Goal: Task Accomplishment & Management: Manage account settings

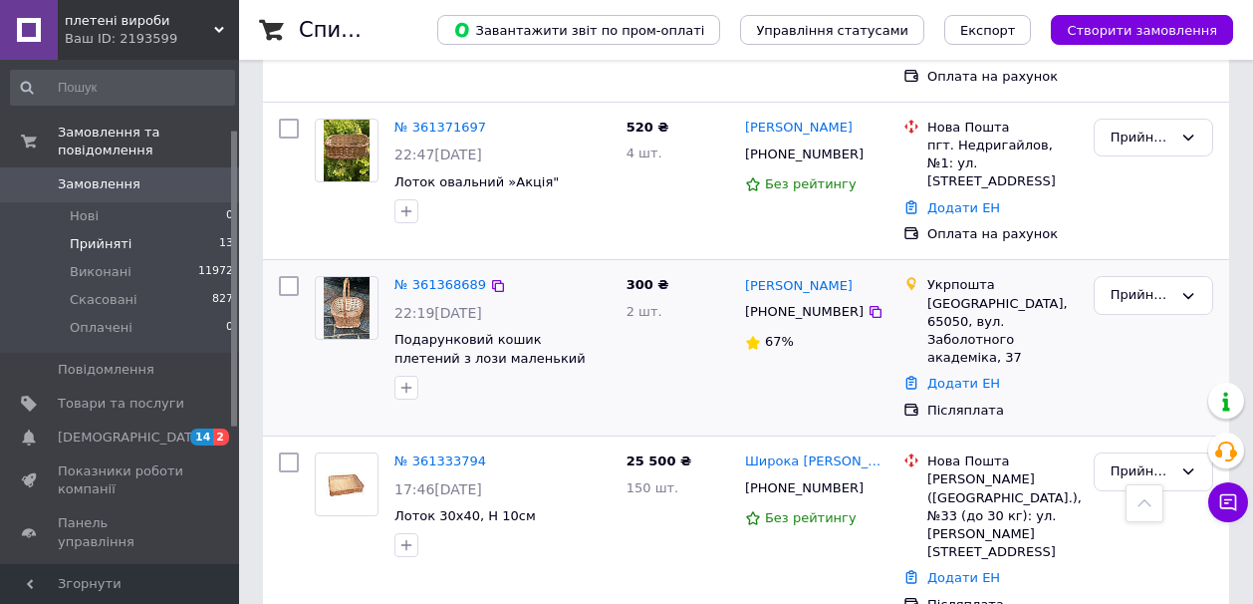
scroll to position [120, 0]
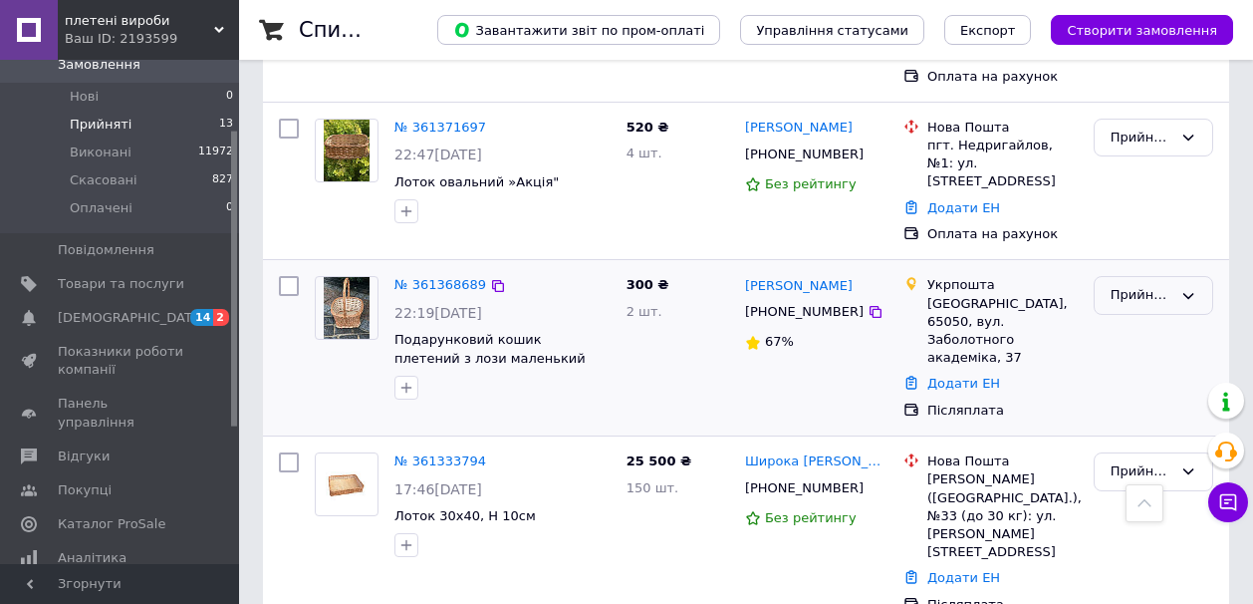
click at [1192, 288] on icon at bounding box center [1188, 296] width 16 height 16
click at [1160, 319] on li "Виконано" at bounding box center [1154, 337] width 118 height 37
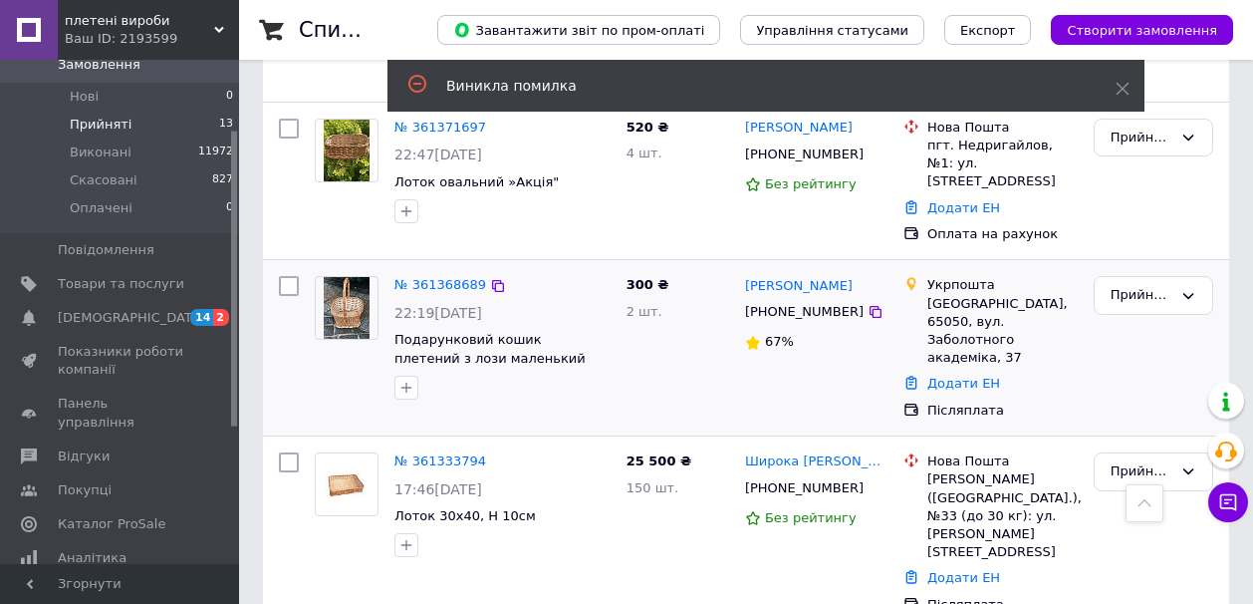
click at [1245, 252] on div "Список замовлень Завантажити звіт по пром-оплаті Управління статусами Експорт С…" at bounding box center [746, 280] width 1014 height 3111
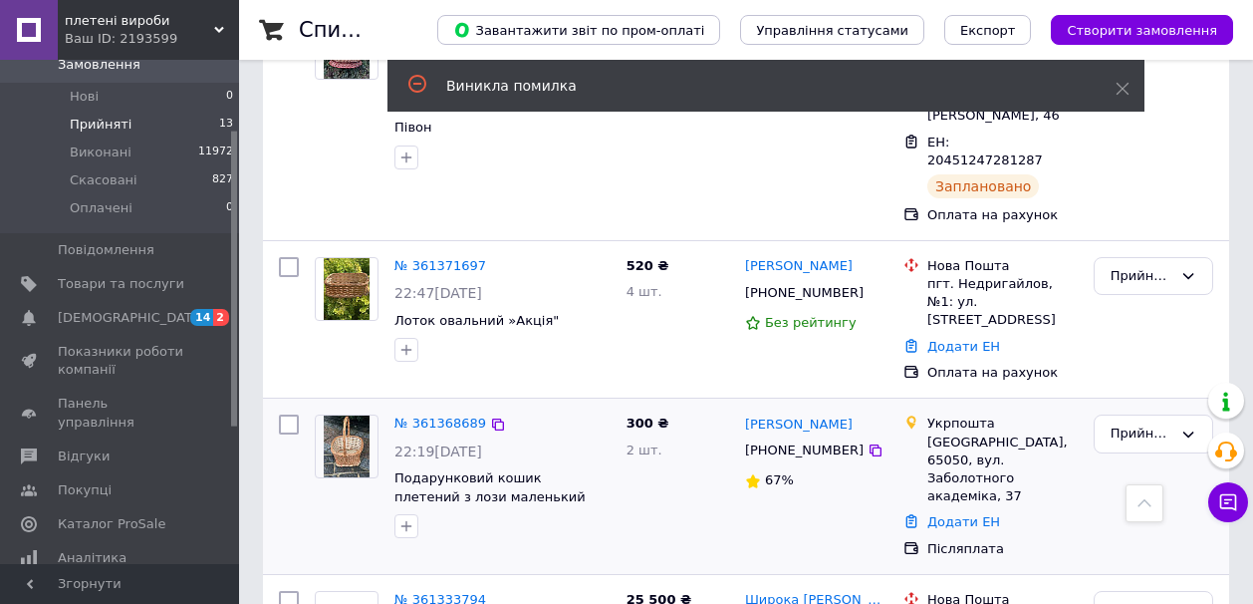
scroll to position [1115, 0]
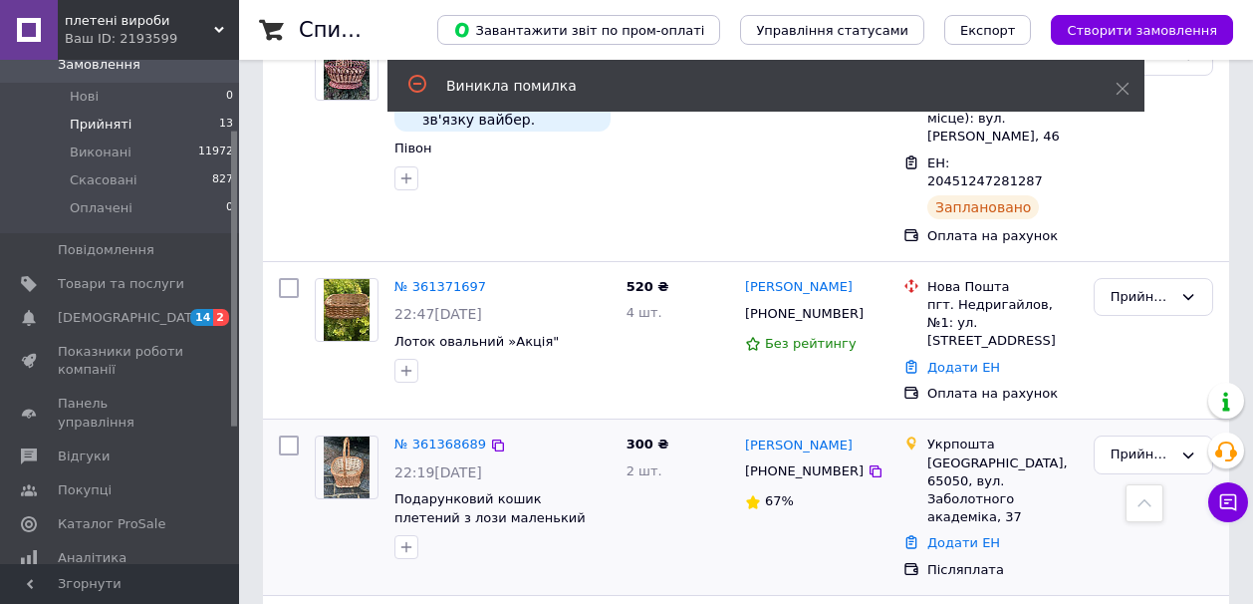
click at [1241, 232] on div "Список замовлень Завантажити звіт по пром-оплаті Управління статусами Експорт С…" at bounding box center [746, 440] width 1014 height 3111
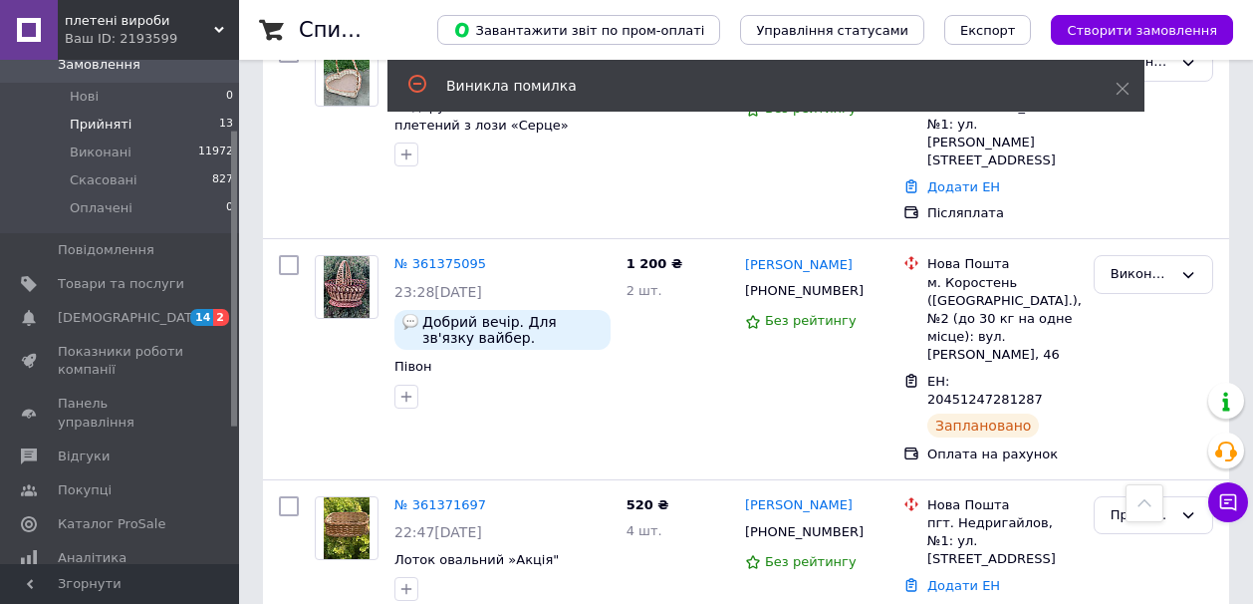
scroll to position [876, 0]
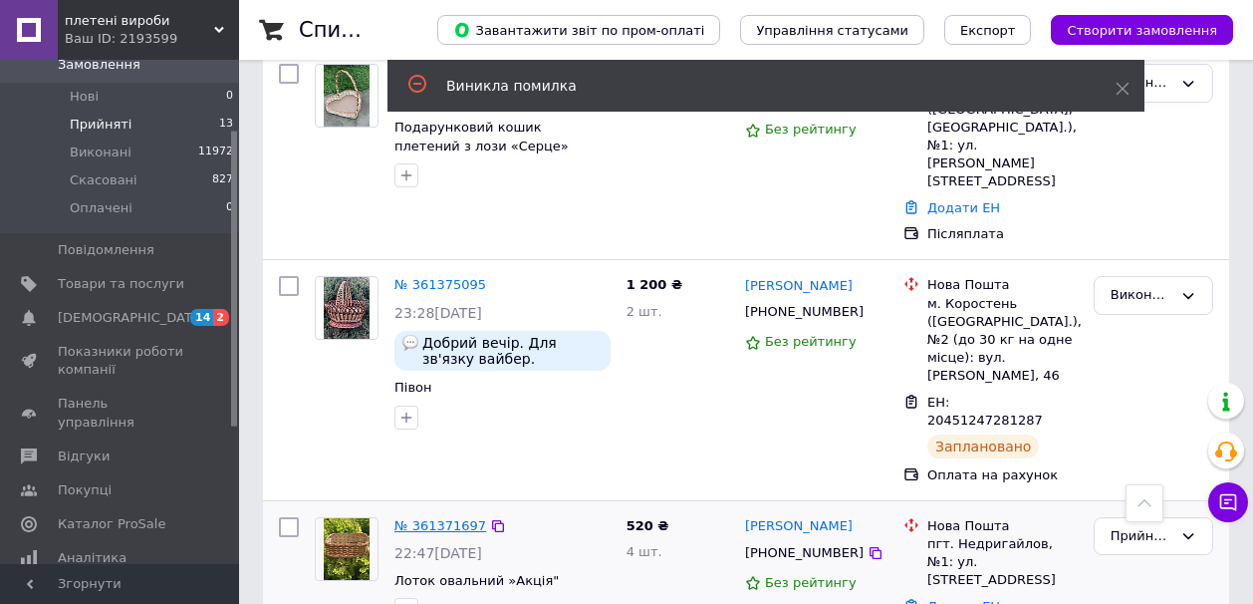
click at [441, 518] on link "№ 361371697" at bounding box center [440, 525] width 92 height 15
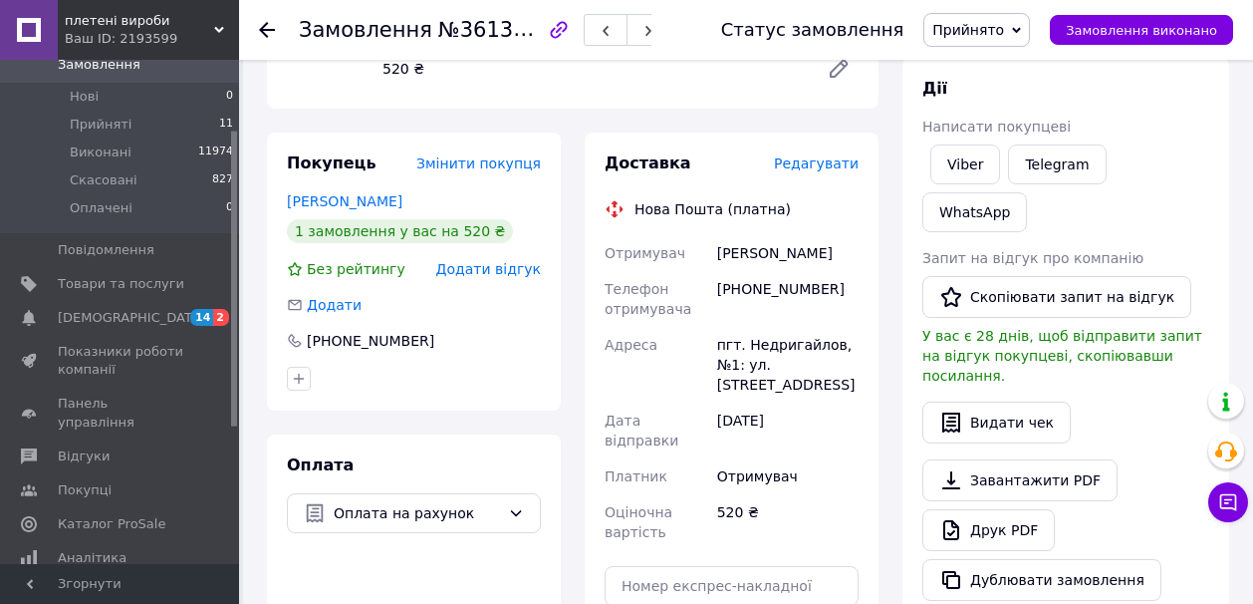
scroll to position [775, 0]
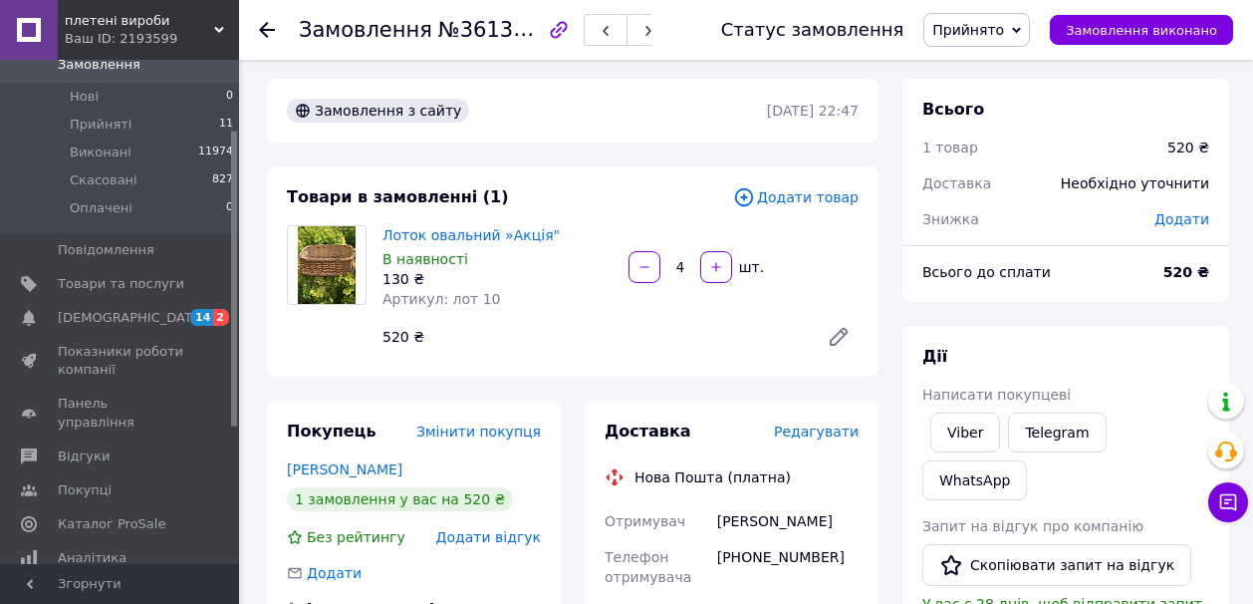
scroll to position [0, 0]
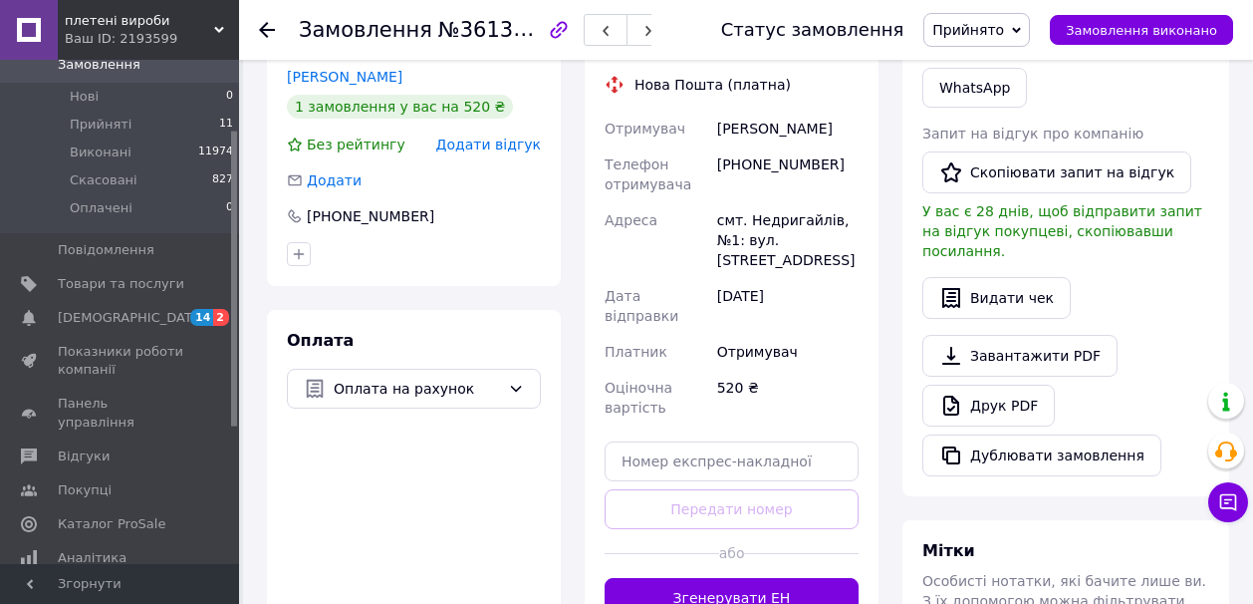
scroll to position [398, 0]
click at [521, 384] on icon at bounding box center [516, 387] width 16 height 16
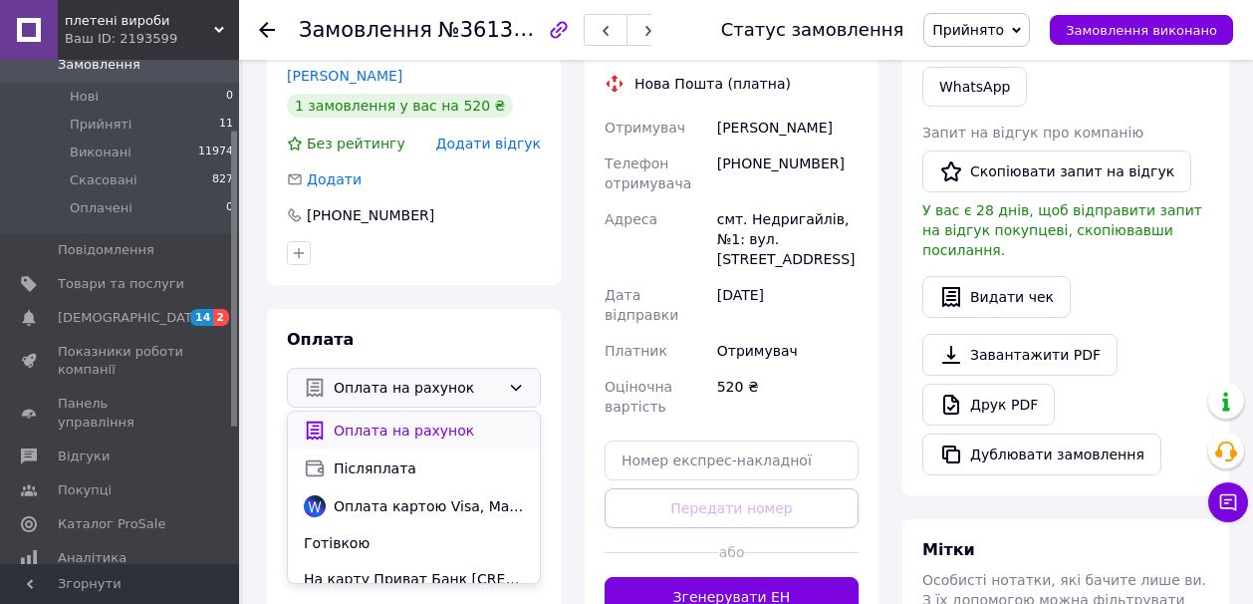
click at [435, 429] on span "Оплата на рахунок" at bounding box center [429, 430] width 190 height 20
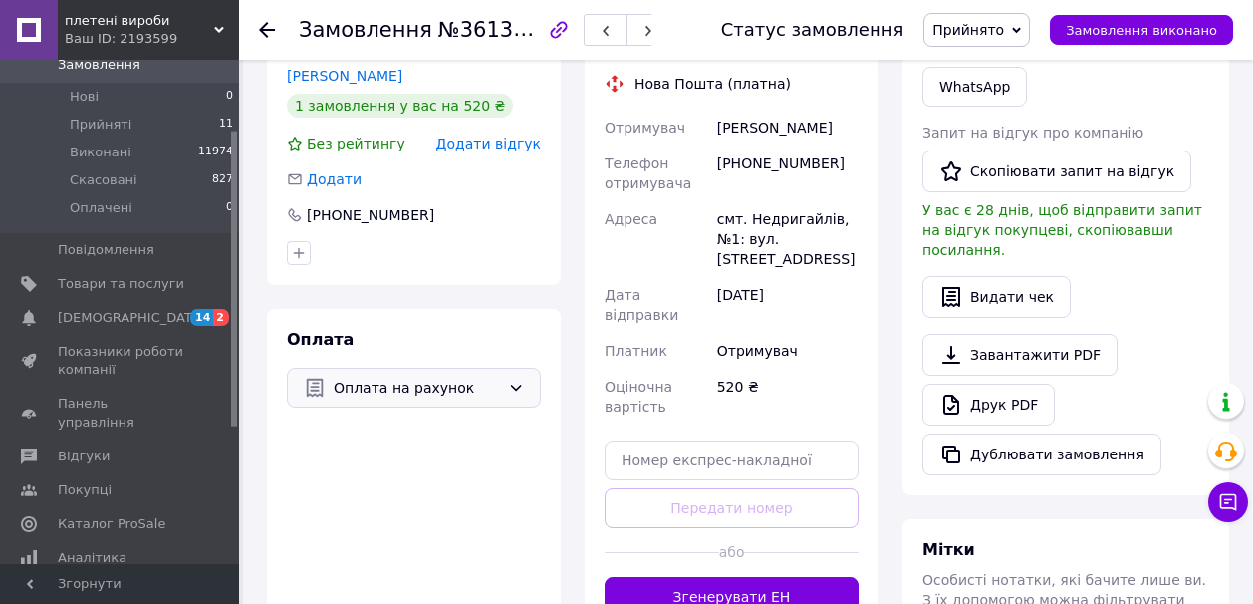
click at [899, 162] on div "Всього 1 товар 520 ₴ Доставка Необхідно уточнити Знижка Додати Всього до сплати…" at bounding box center [1065, 331] width 351 height 1292
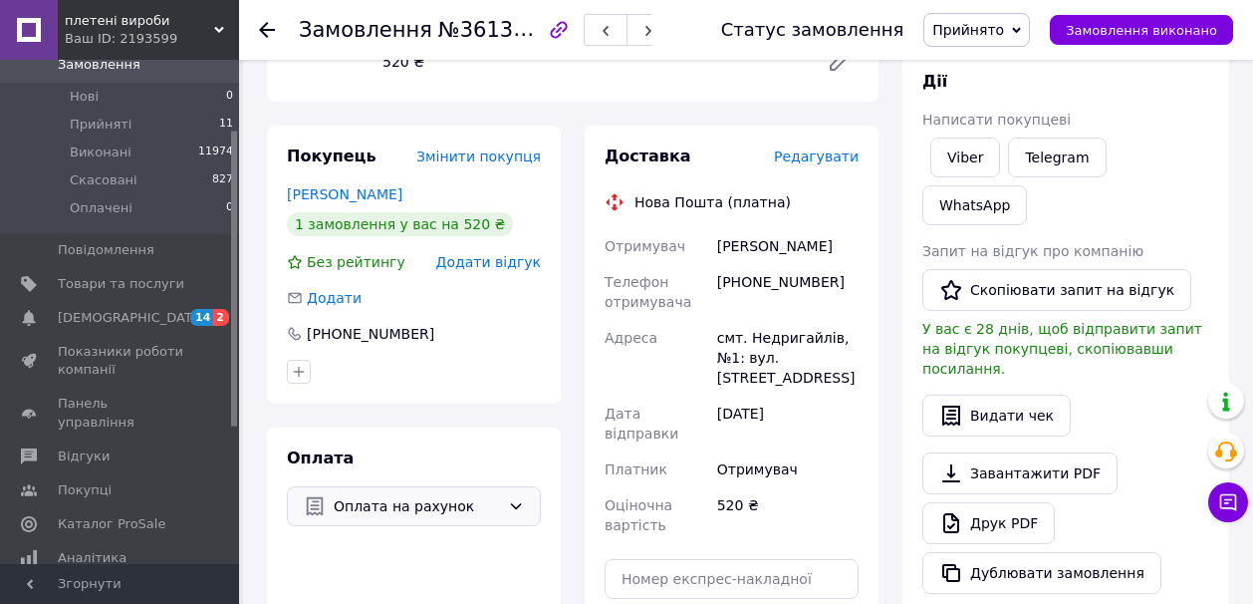
scroll to position [279, 0]
click at [811, 159] on span "Редагувати" at bounding box center [816, 157] width 85 height 16
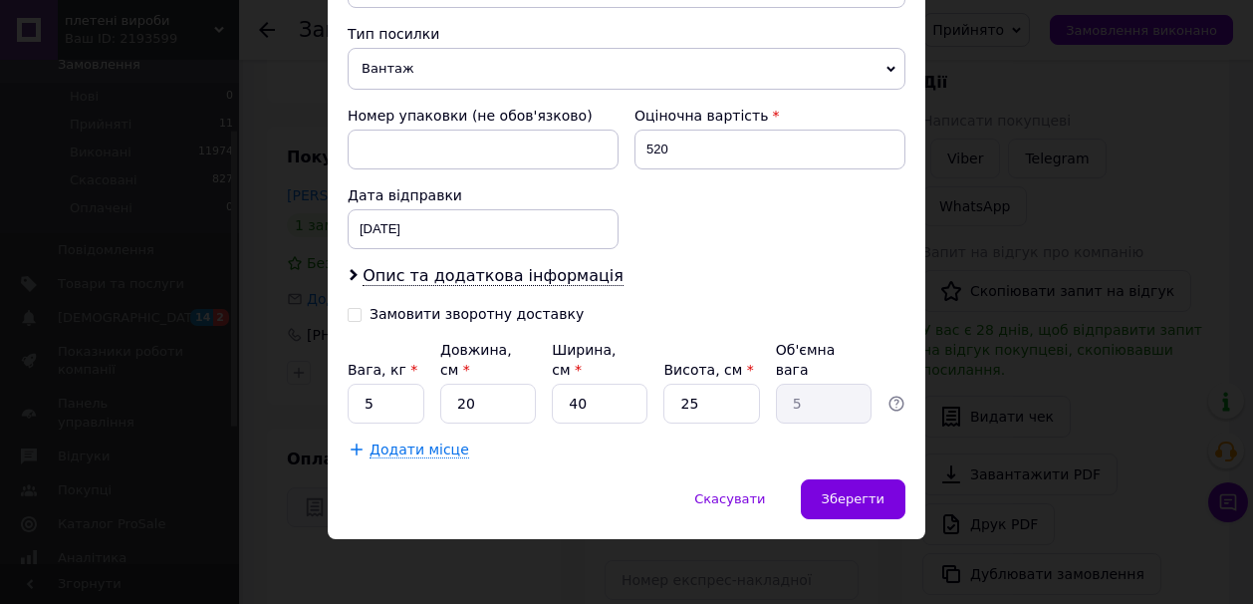
scroll to position [775, 0]
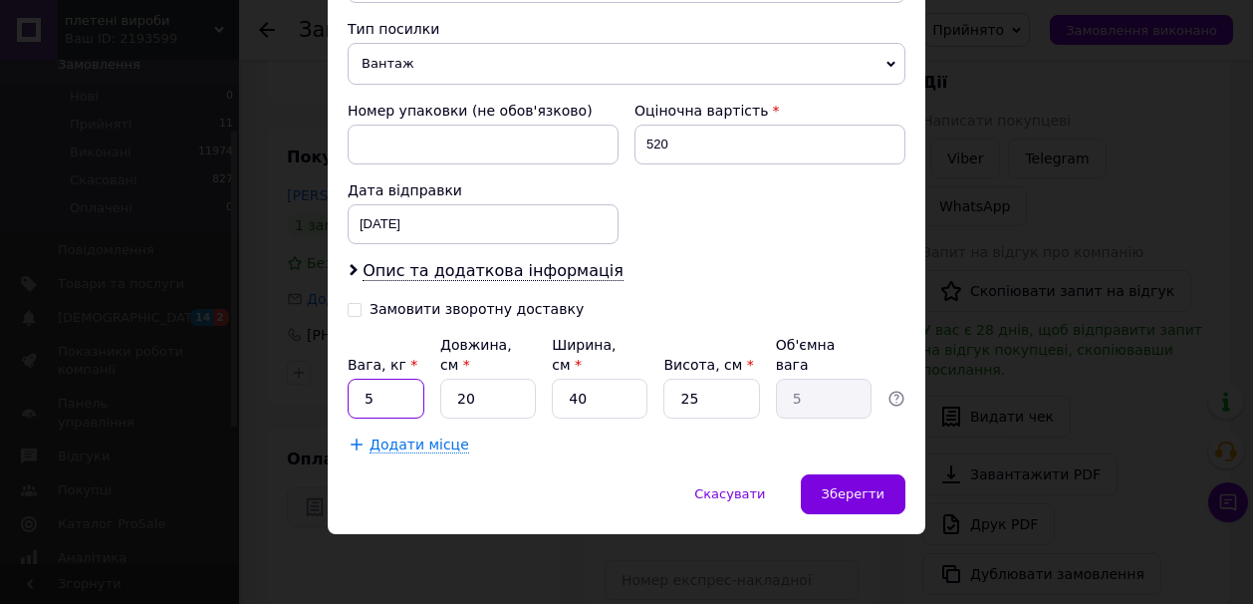
click at [381, 397] on input "5" at bounding box center [386, 398] width 77 height 40
type input "1"
click at [489, 393] on input "20" at bounding box center [488, 398] width 96 height 40
type input "2"
type input "0.5"
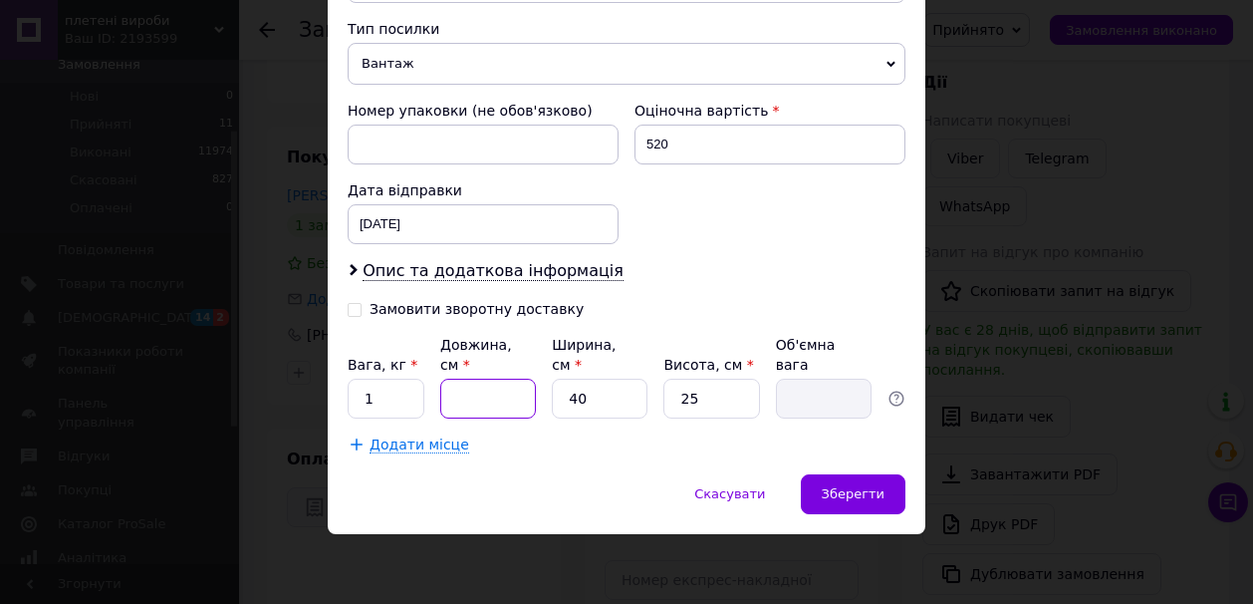
type input "2"
type input "0.5"
type input "26"
type input "6.5"
type input "26"
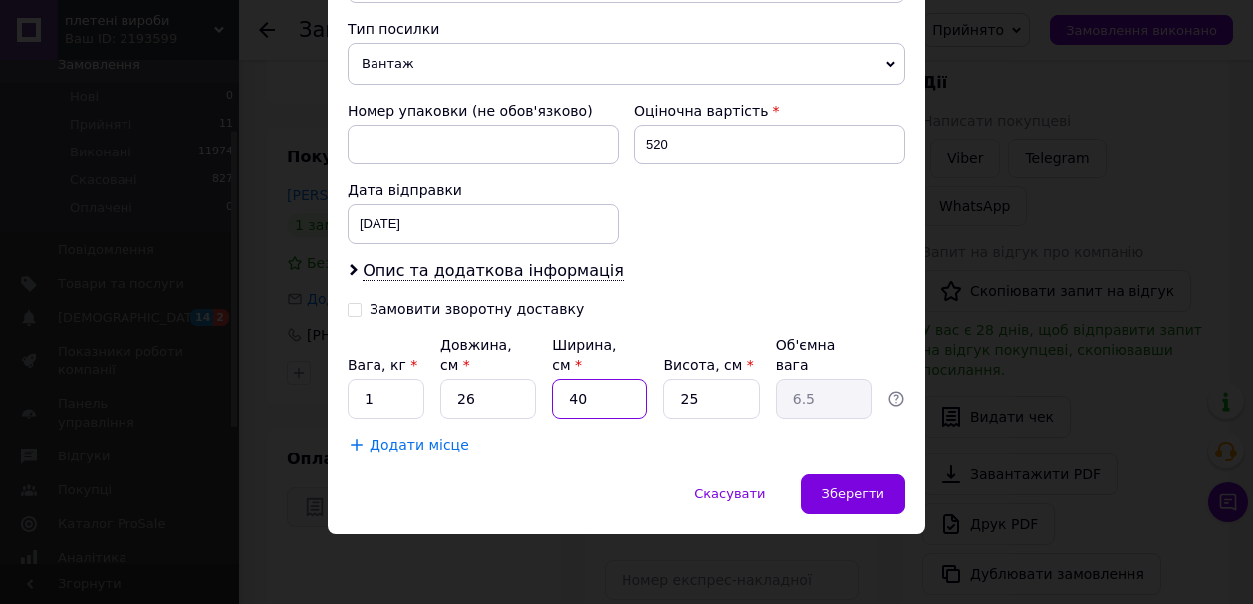
click at [607, 399] on input "40" at bounding box center [600, 398] width 96 height 40
type input "4"
type input "0.65"
type input "41"
type input "6.66"
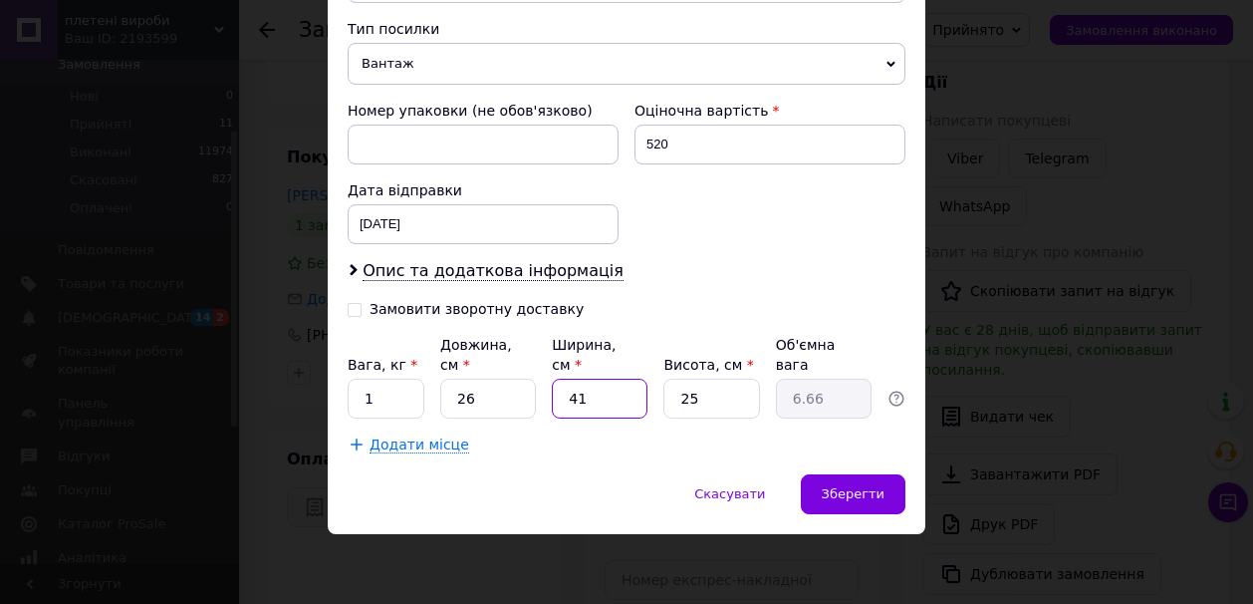
type input "41"
click at [704, 399] on input "25" at bounding box center [711, 398] width 96 height 40
type input "2"
type input "0.53"
type input "3"
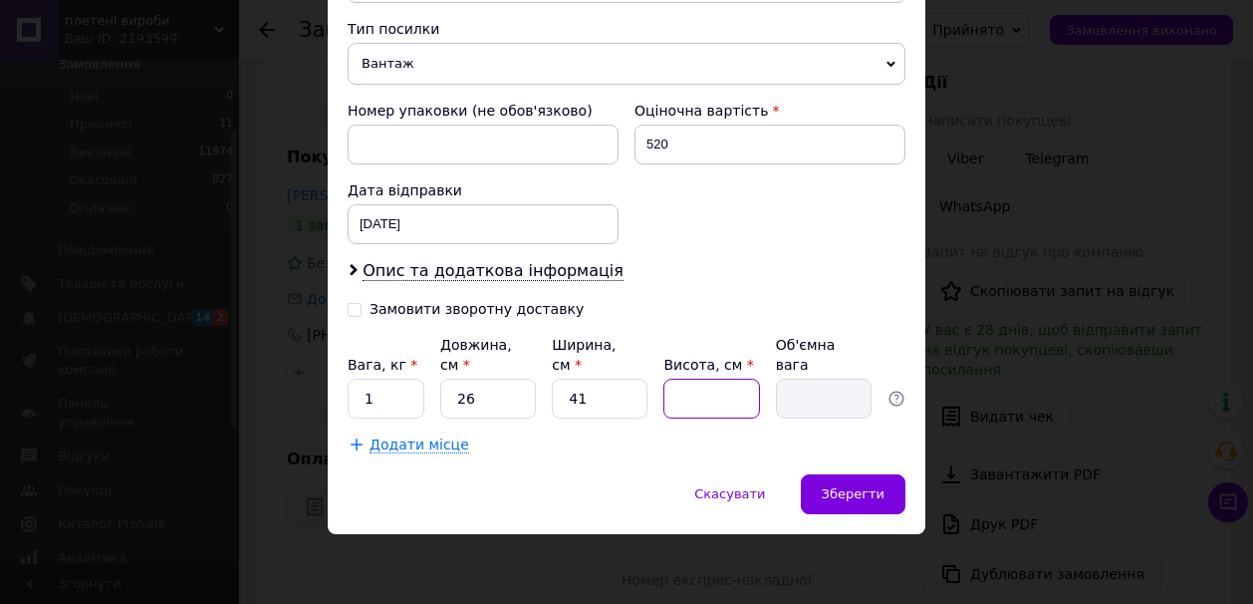
type input "0.8"
type input "33"
type input "8.79"
type input "33"
click at [853, 489] on span "Зберегти" at bounding box center [853, 493] width 63 height 15
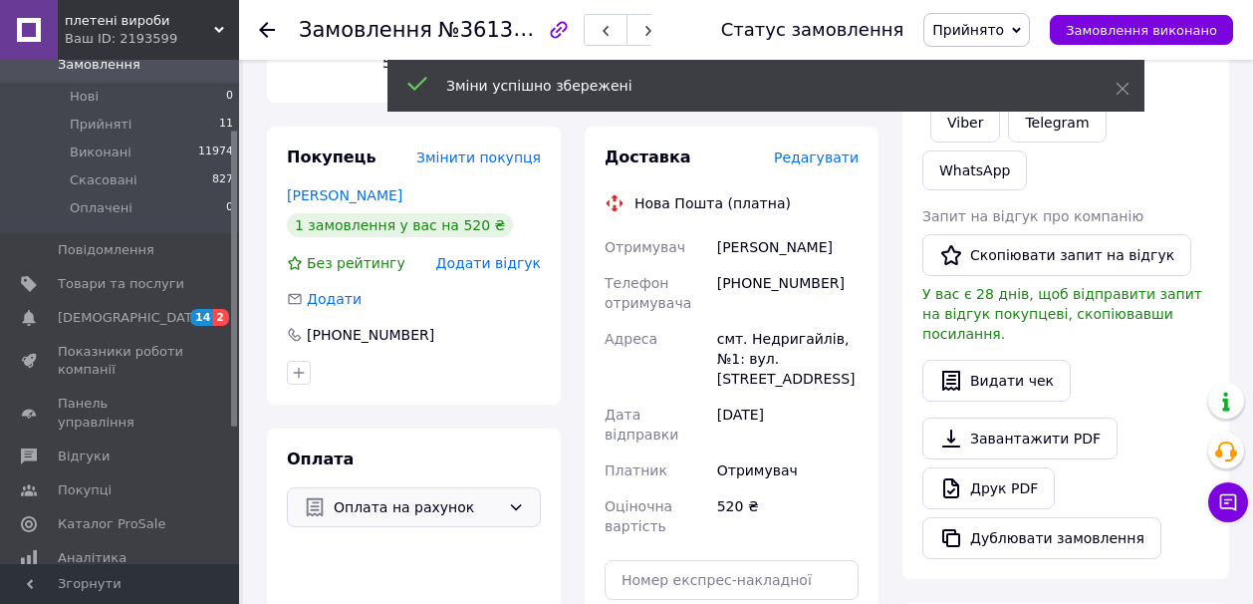
click at [880, 463] on div "Доставка Редагувати Нова Пошта (платна) Отримувач Ніштенко [PERSON_NAME] Телефо…" at bounding box center [732, 440] width 318 height 629
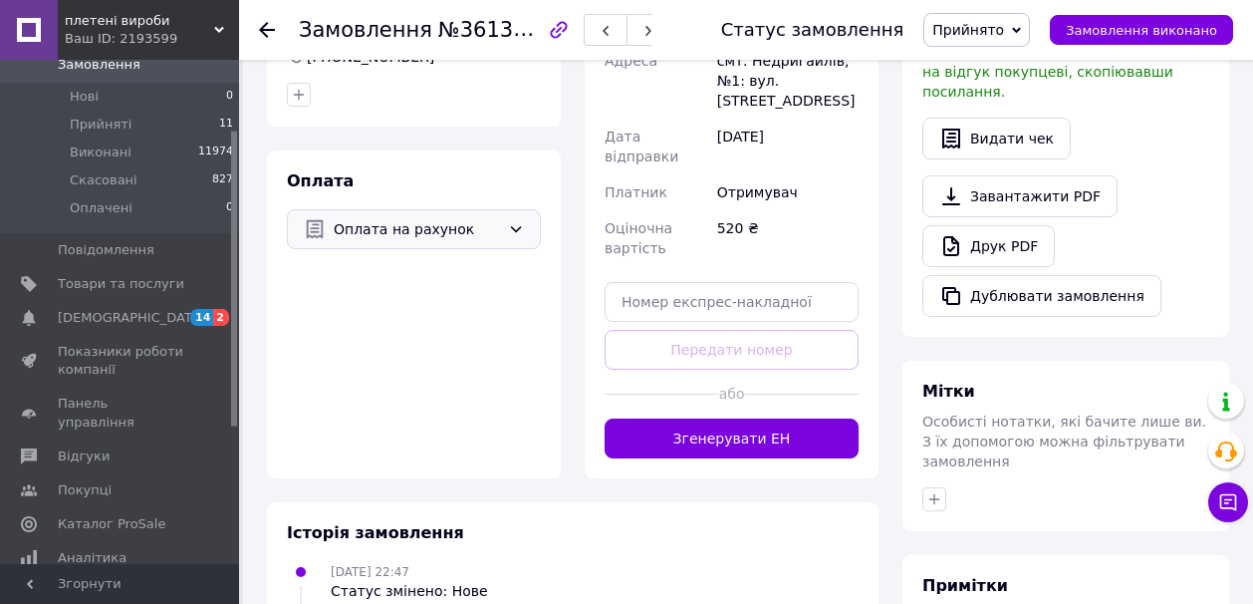
scroll to position [558, 0]
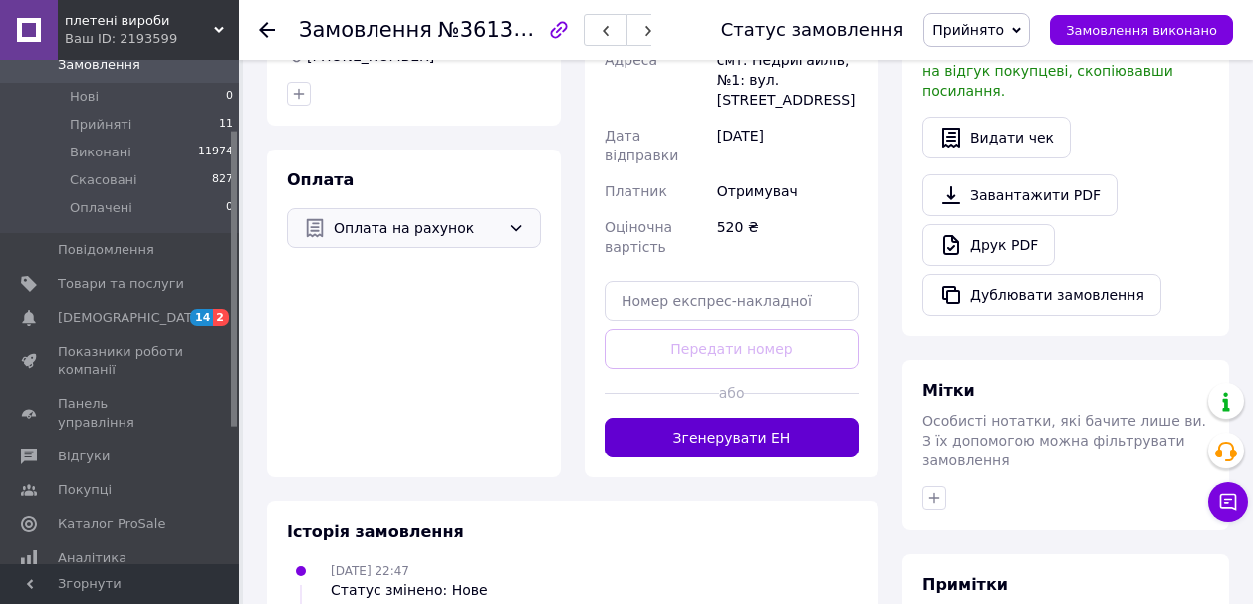
click at [825, 417] on button "Згенерувати ЕН" at bounding box center [732, 437] width 254 height 40
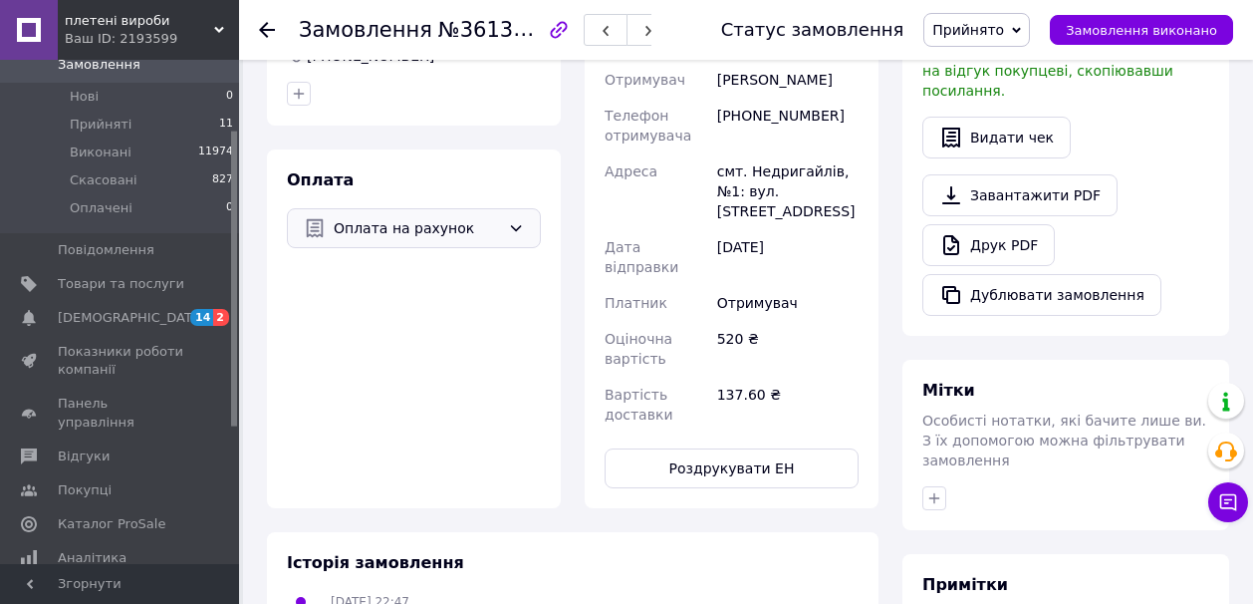
click at [893, 390] on div "Всього 1 товар 520 ₴ Доставка 137.6 ₴ Знижка Додати Всього до сплати 520 ₴ Дії …" at bounding box center [1065, 239] width 351 height 1427
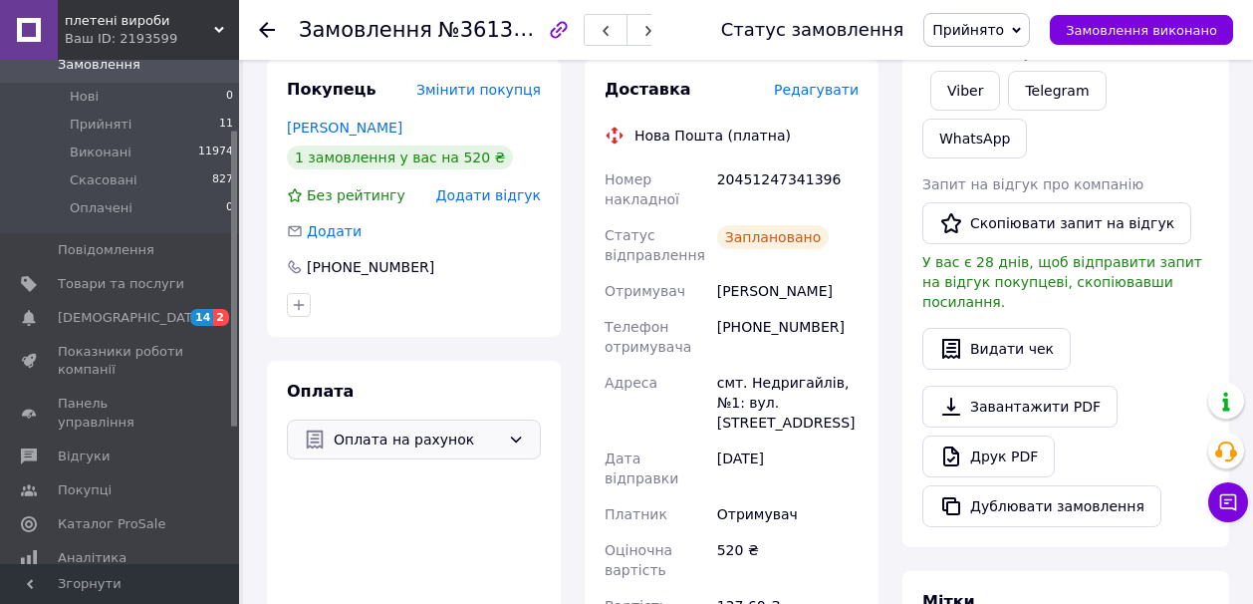
scroll to position [319, 0]
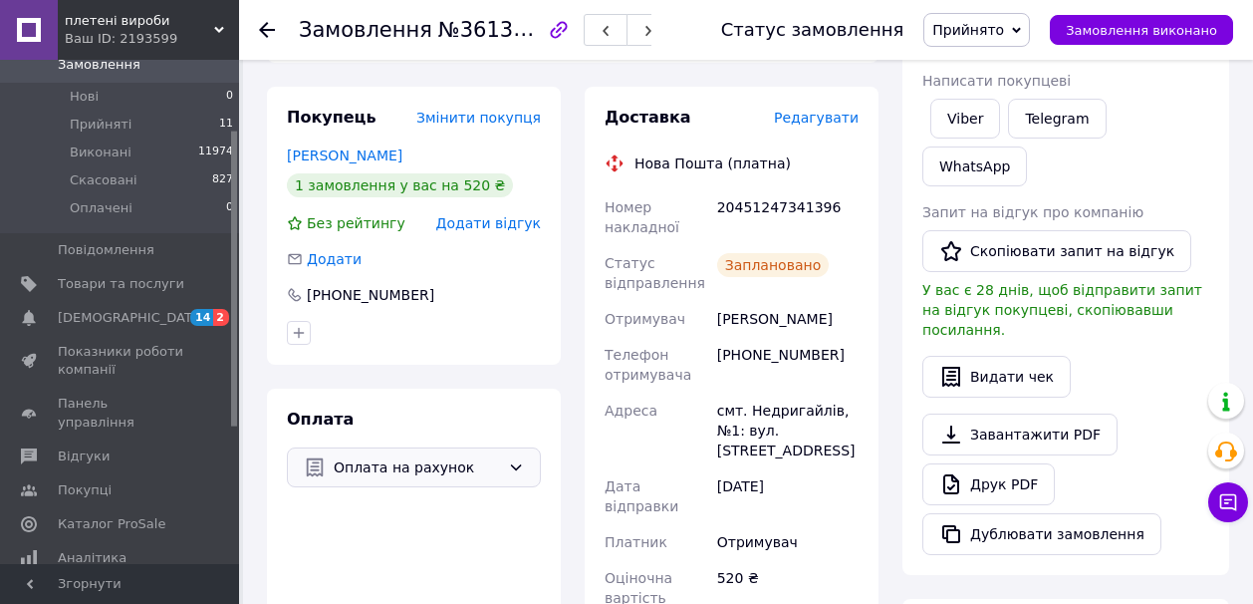
click at [1021, 26] on icon at bounding box center [1016, 30] width 9 height 9
click at [1003, 67] on li "Виконано" at bounding box center [976, 70] width 105 height 30
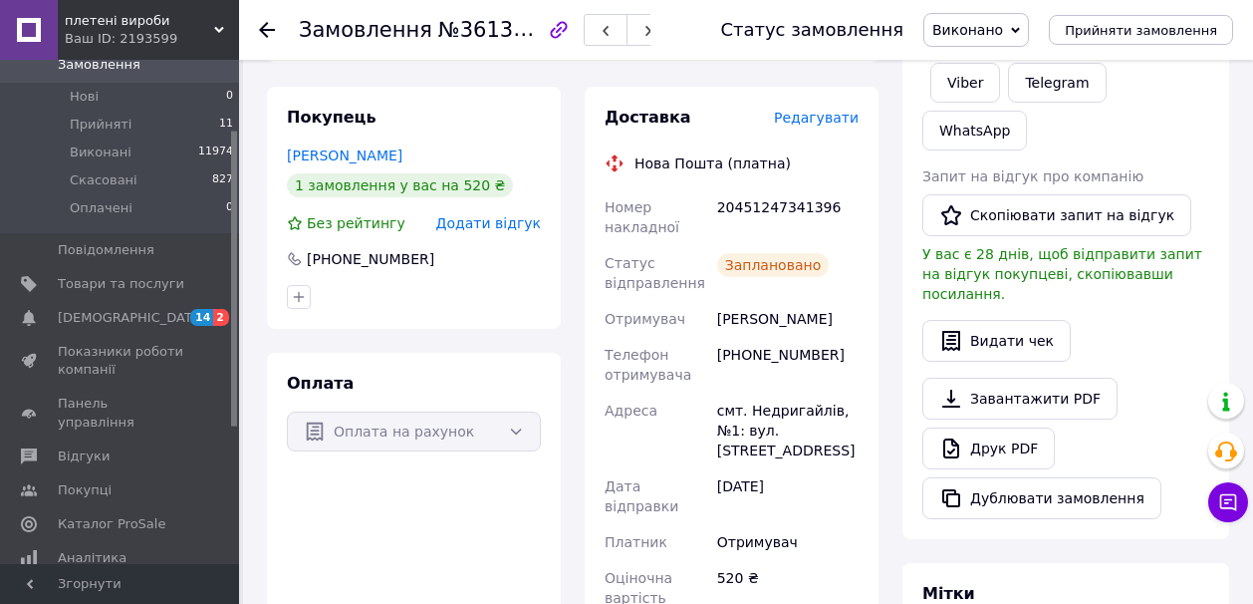
click at [267, 29] on use at bounding box center [267, 30] width 16 height 16
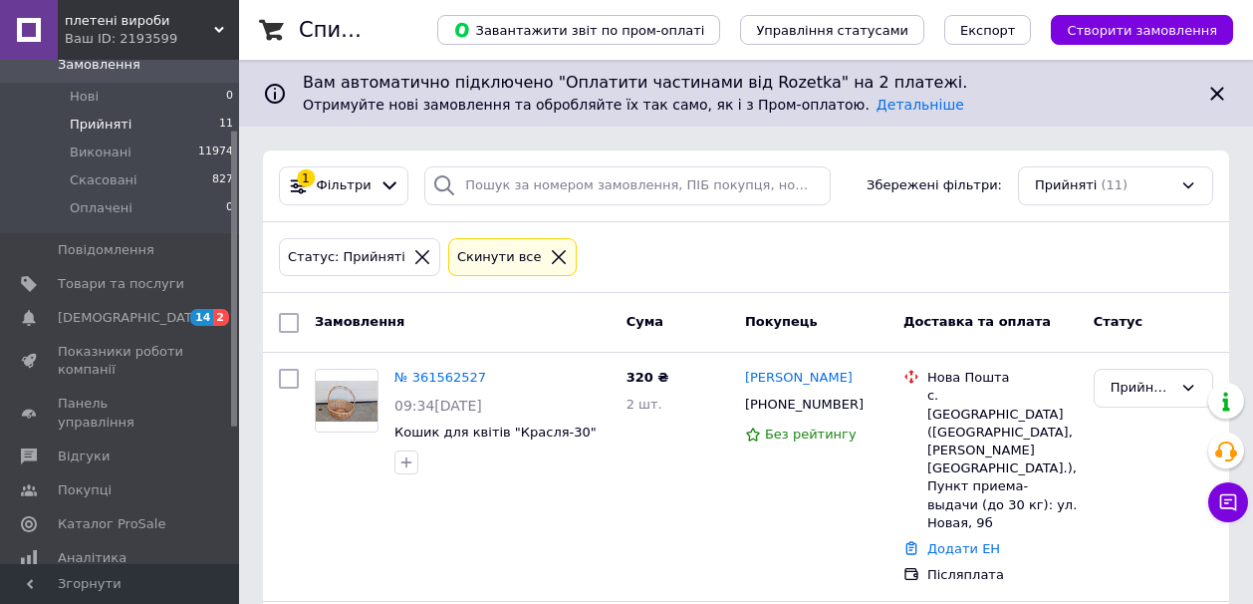
click at [109, 122] on span "Прийняті" at bounding box center [101, 125] width 62 height 18
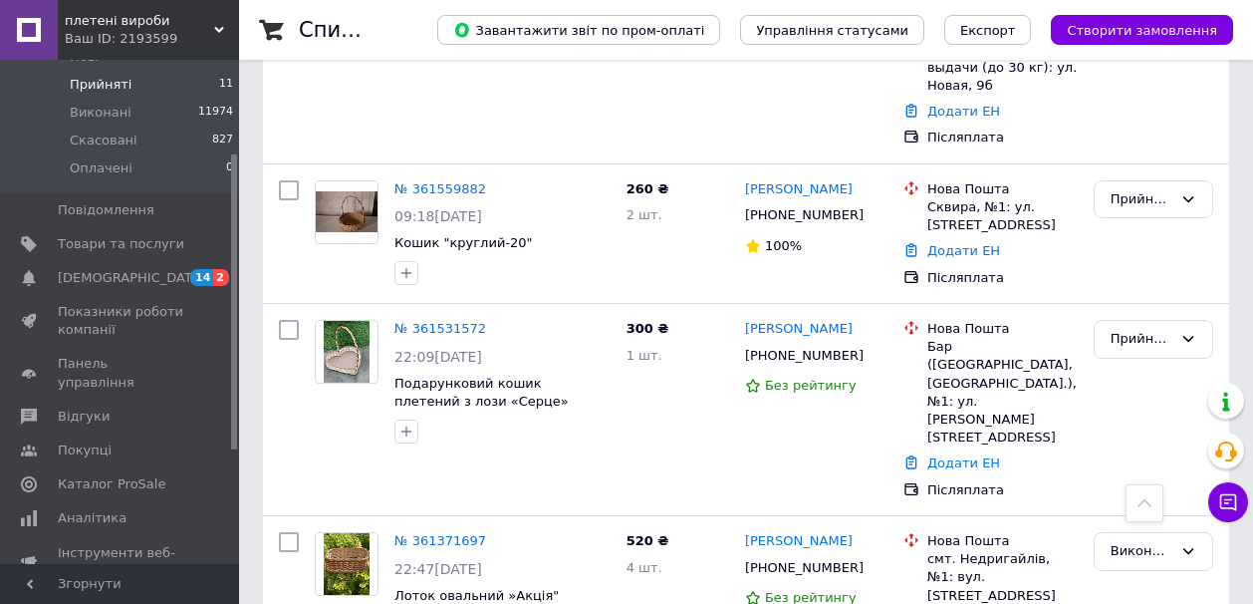
scroll to position [438, 0]
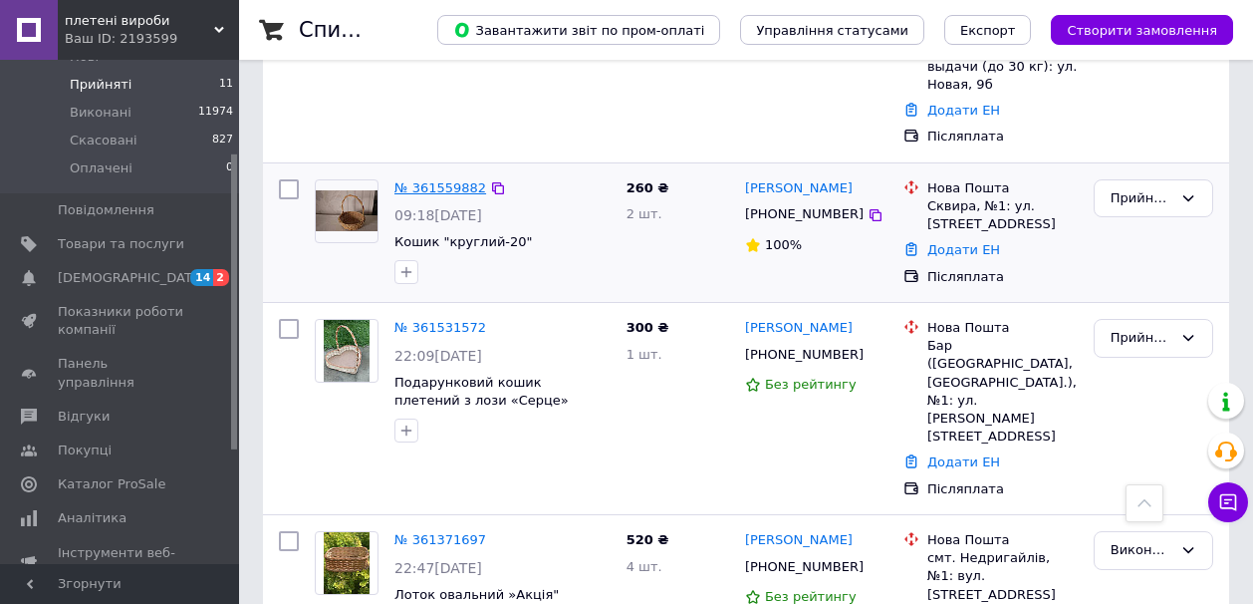
click at [428, 180] on link "№ 361559882" at bounding box center [440, 187] width 92 height 15
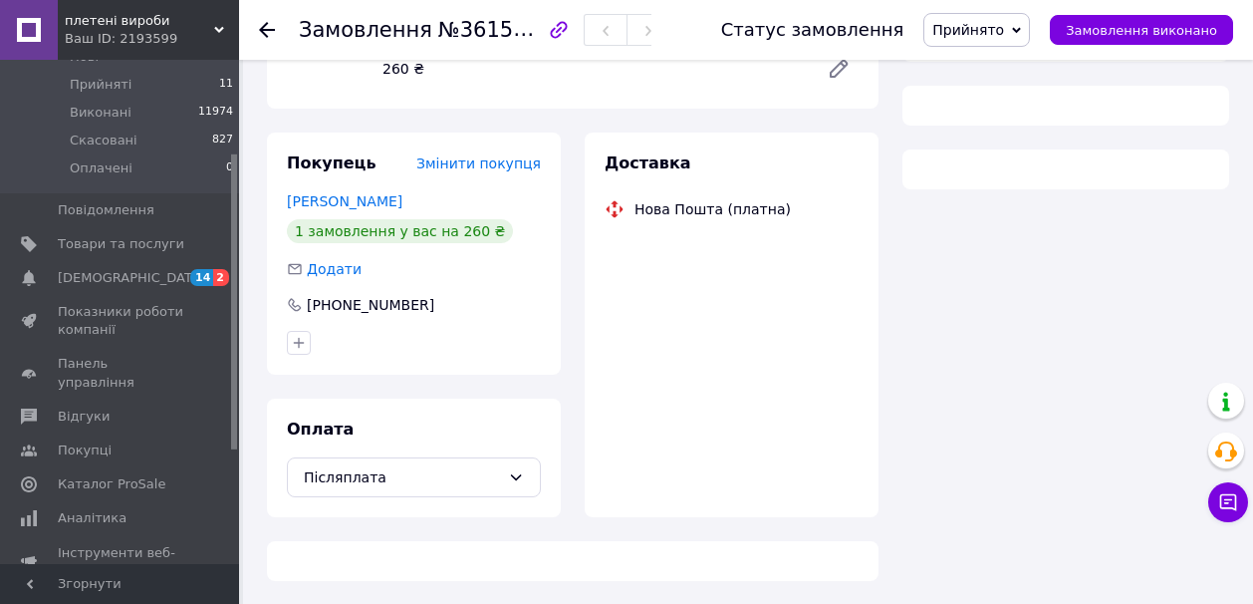
scroll to position [438, 0]
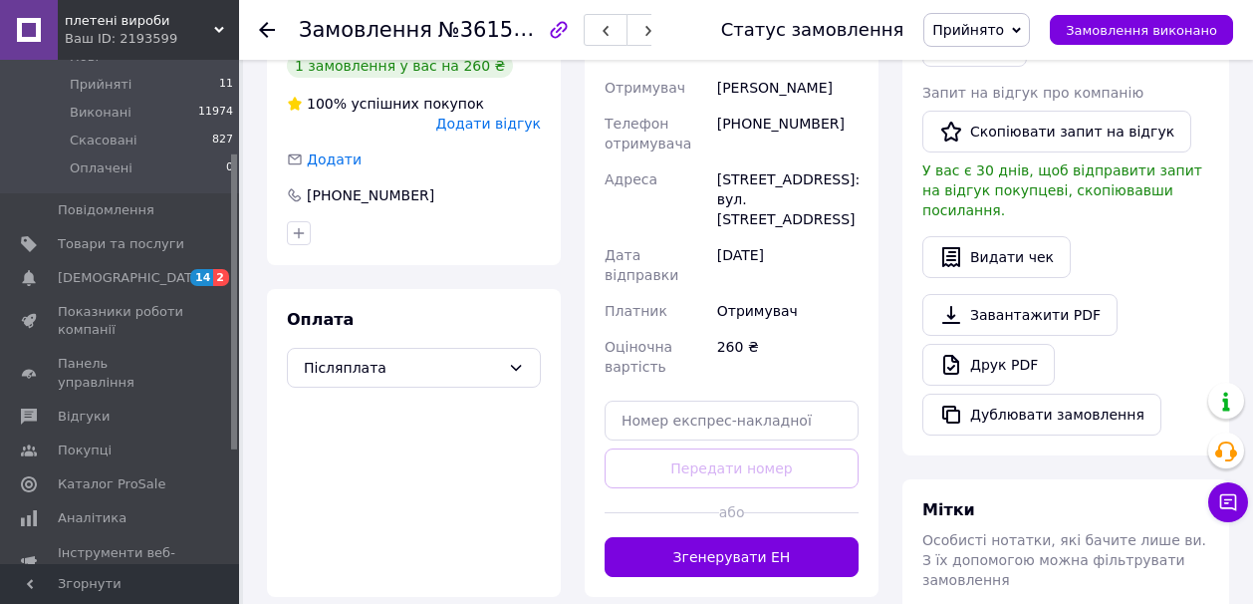
click at [892, 151] on div "Всього 1 товар 260 ₴ Доставка Необхідно уточнити Знижка Додати Всього до сплати…" at bounding box center [1065, 291] width 351 height 1292
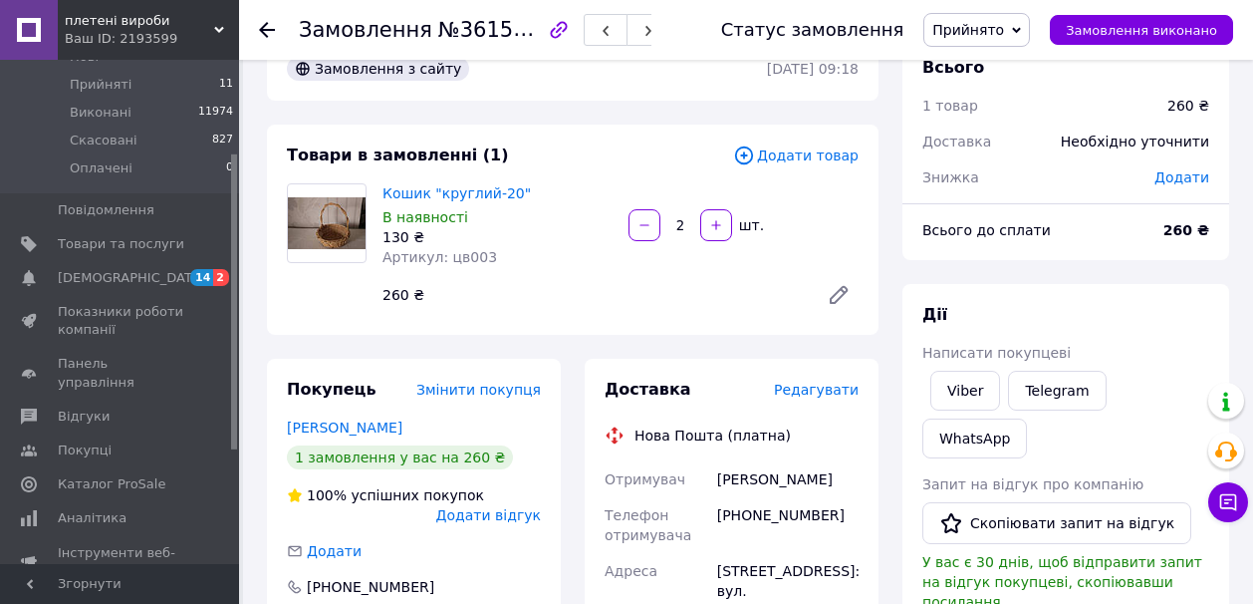
scroll to position [0, 0]
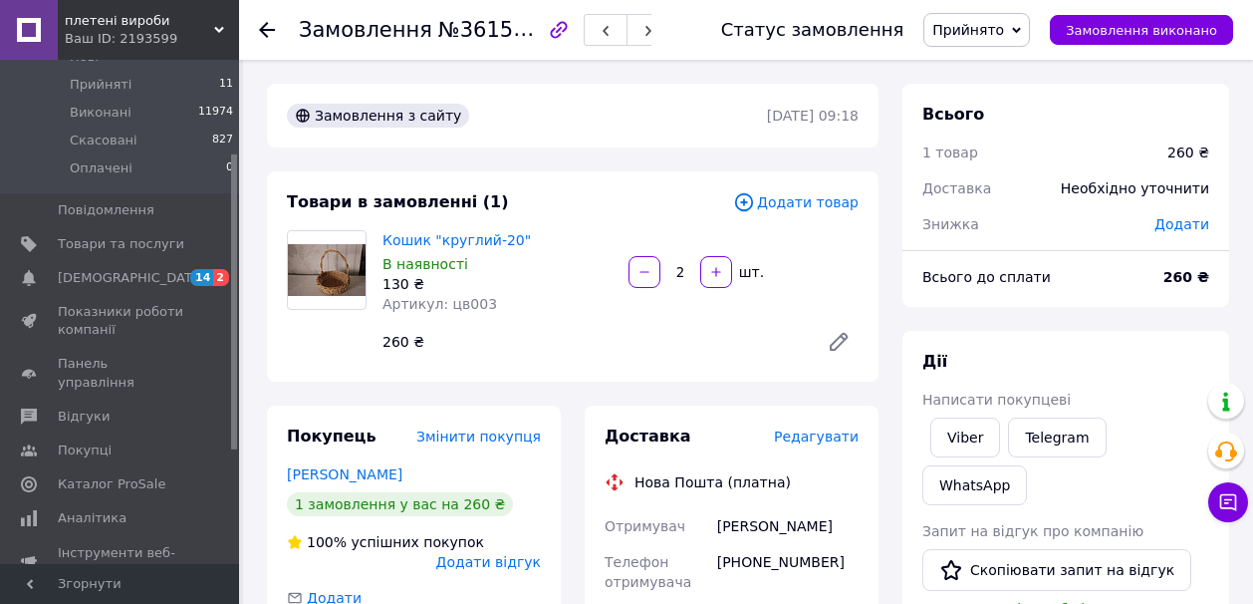
click at [816, 438] on span "Редагувати" at bounding box center [816, 436] width 85 height 16
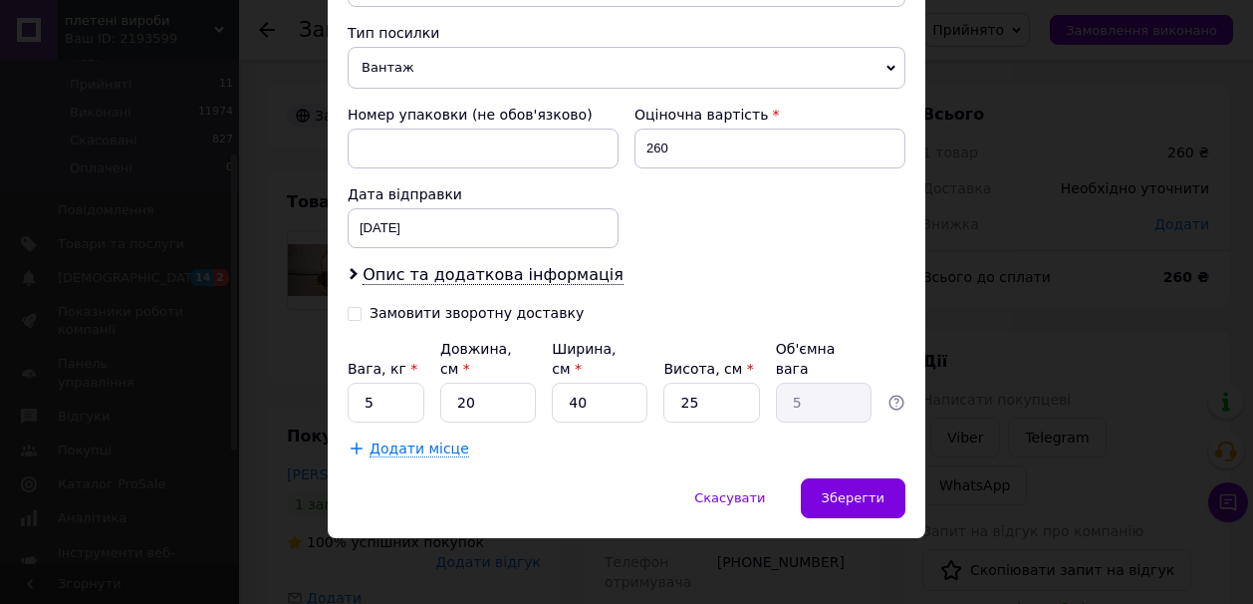
scroll to position [775, 0]
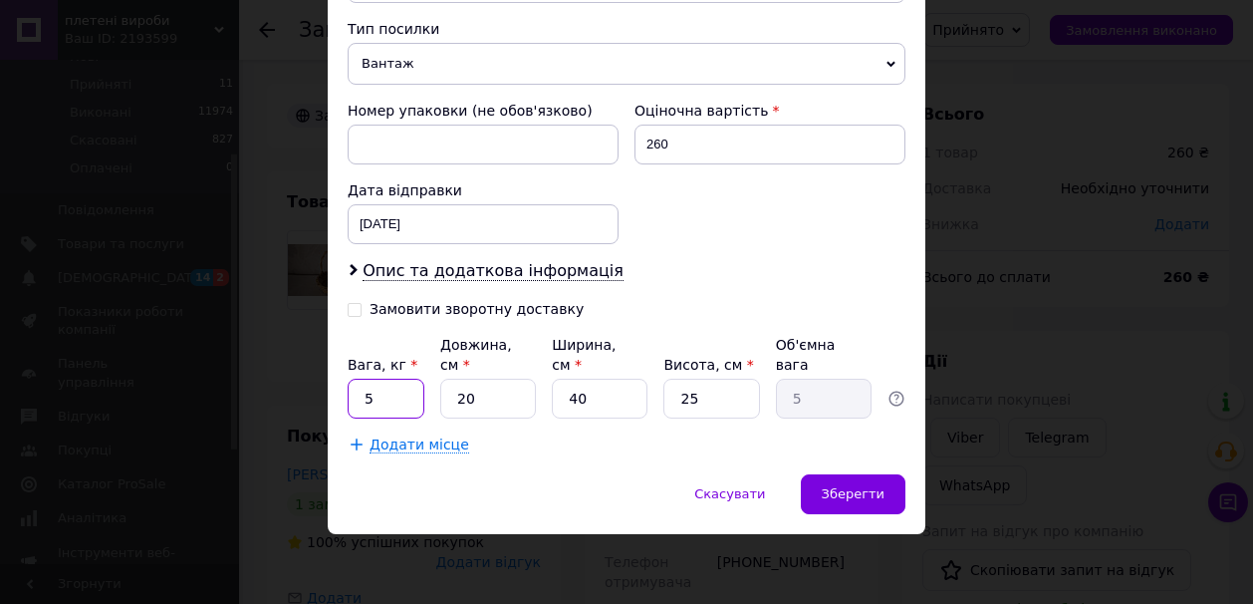
click at [362, 397] on input "5" at bounding box center [386, 398] width 77 height 40
click at [392, 398] on input "5" at bounding box center [386, 398] width 77 height 40
type input "1"
click at [488, 401] on input "20" at bounding box center [488, 398] width 96 height 40
click at [485, 401] on input "20" at bounding box center [488, 398] width 96 height 40
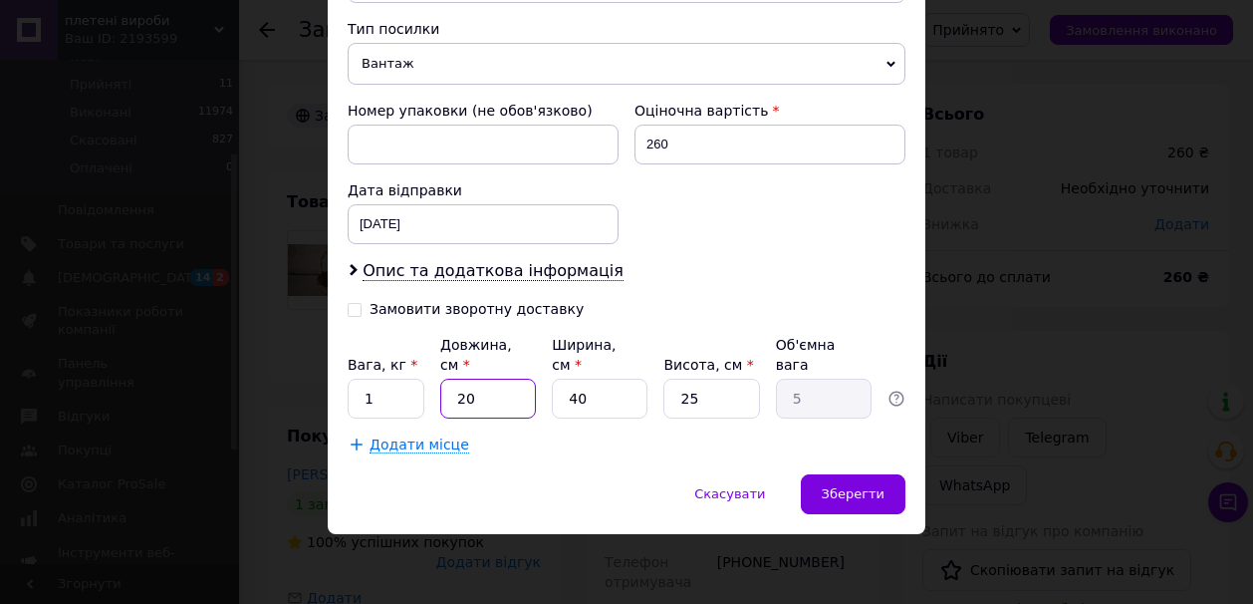
type input "2"
type input "0.5"
type input "23"
type input "5.75"
type input "23"
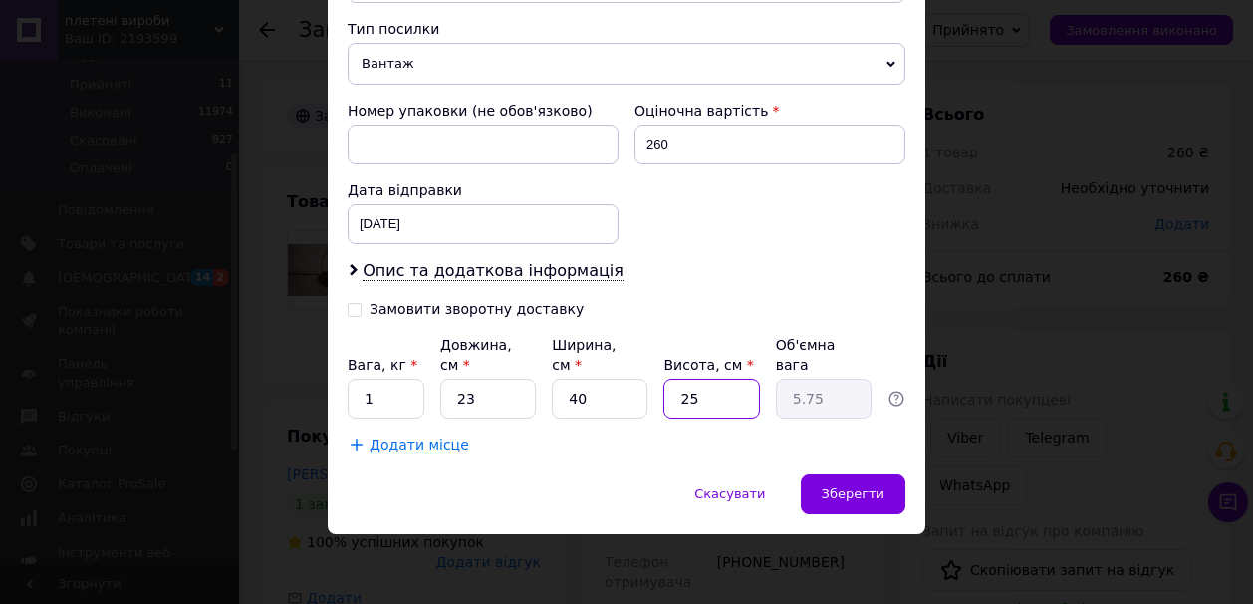
click at [699, 398] on input "25" at bounding box center [711, 398] width 96 height 40
click at [834, 488] on span "Зберегти" at bounding box center [853, 493] width 63 height 15
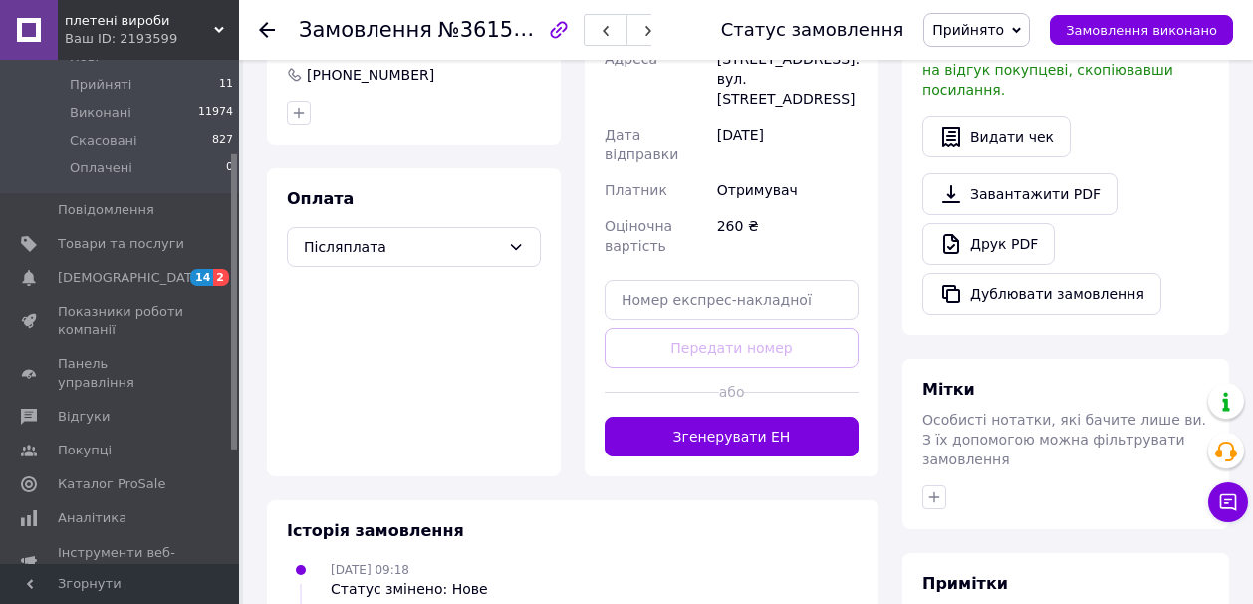
scroll to position [598, 0]
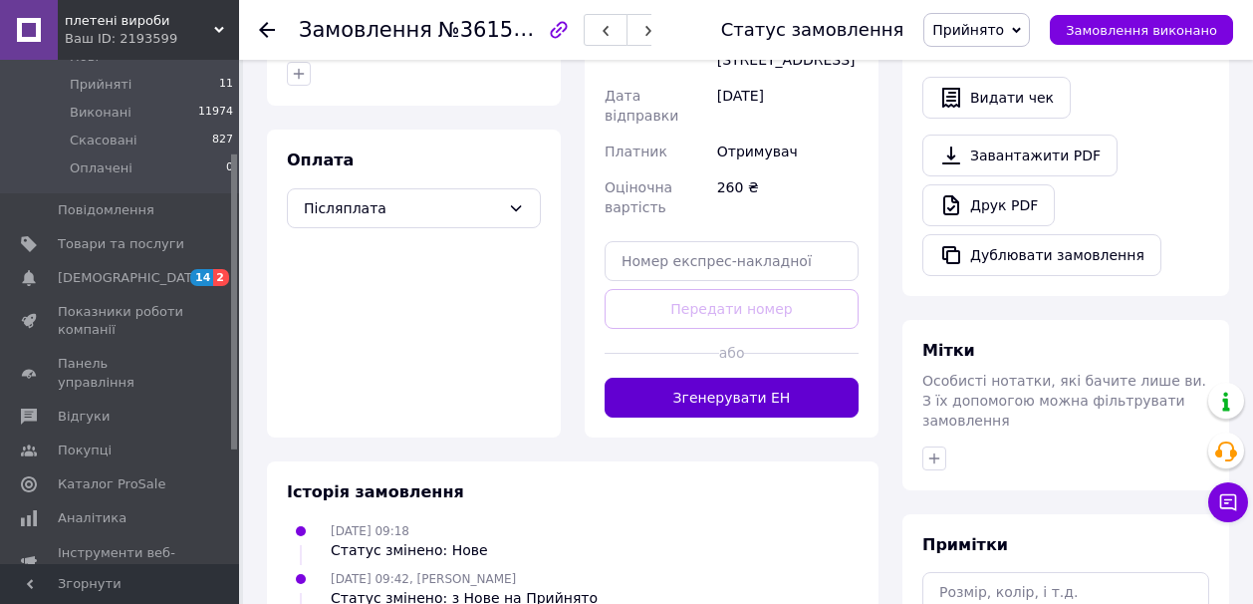
click at [830, 377] on button "Згенерувати ЕН" at bounding box center [732, 397] width 254 height 40
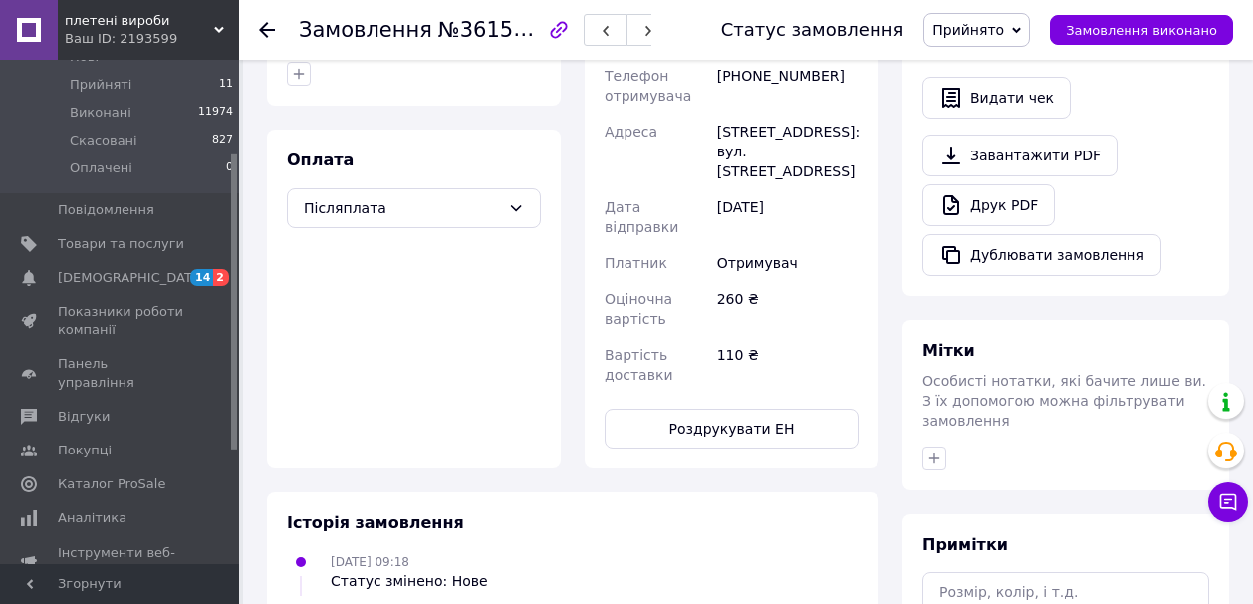
click at [888, 355] on div "Доставка Редагувати Нова Пошта (платна) Номер накладної 20451247345109 Статус в…" at bounding box center [732, 138] width 318 height 660
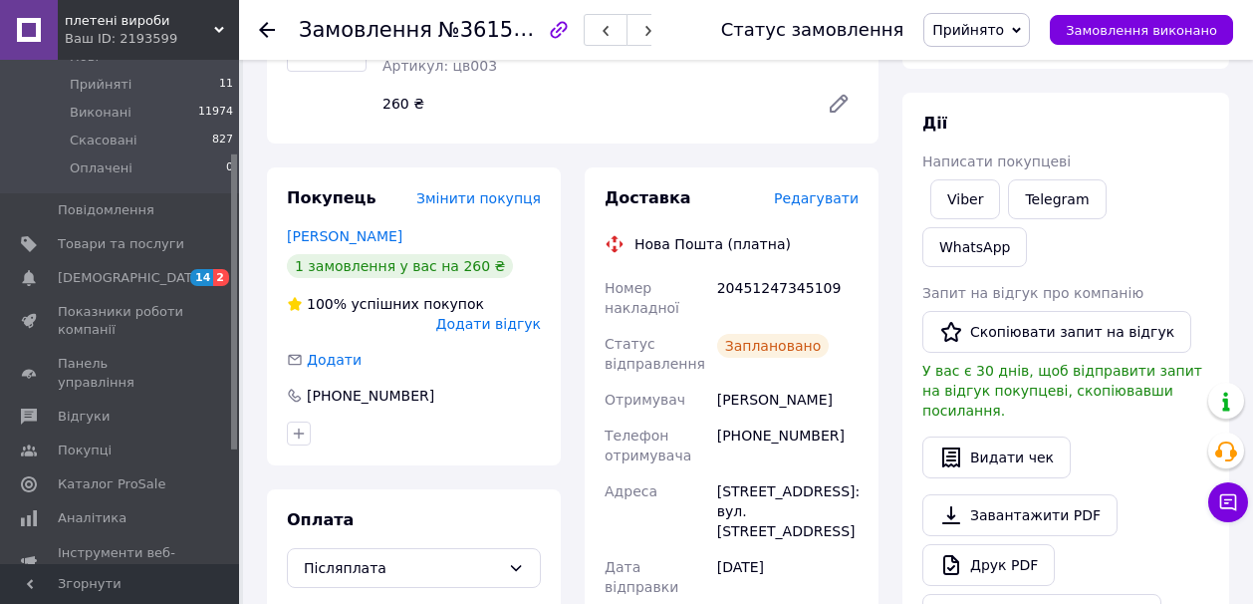
scroll to position [199, 0]
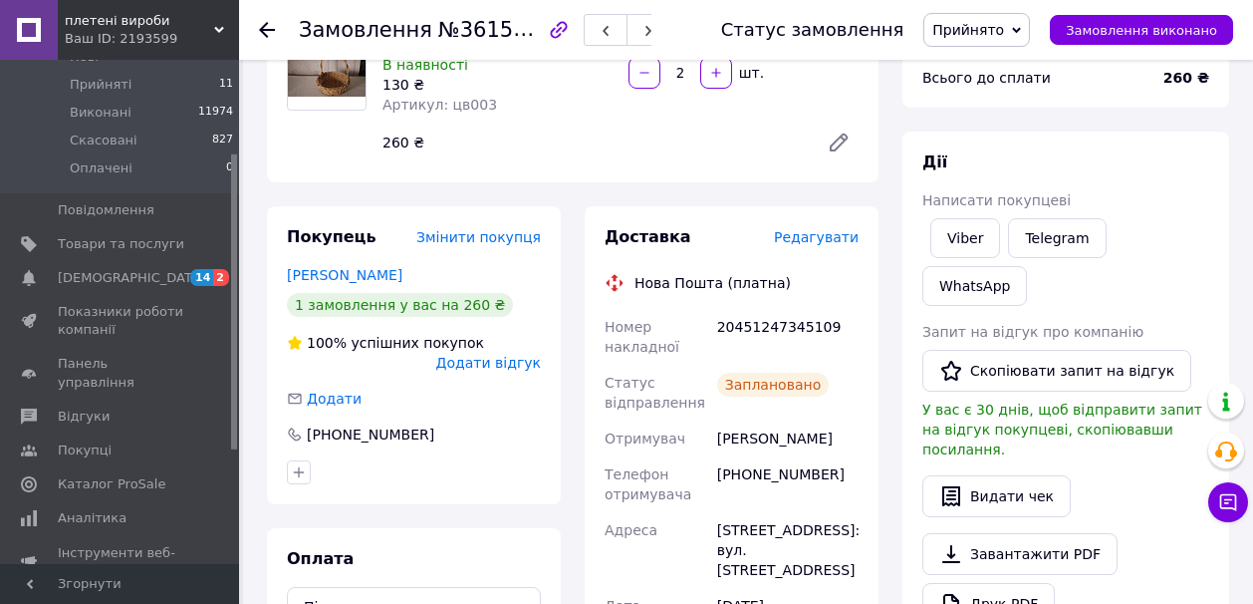
click at [1030, 25] on span "Прийнято" at bounding box center [976, 30] width 107 height 34
click at [998, 68] on li "Виконано" at bounding box center [976, 70] width 105 height 30
